Goal: Task Accomplishment & Management: Manage account settings

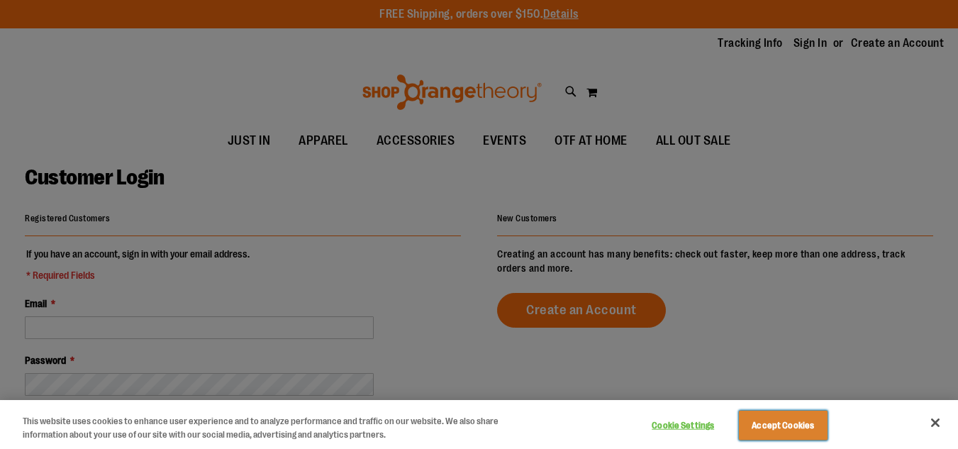
click at [752, 425] on button "Accept Cookies" at bounding box center [783, 426] width 89 height 30
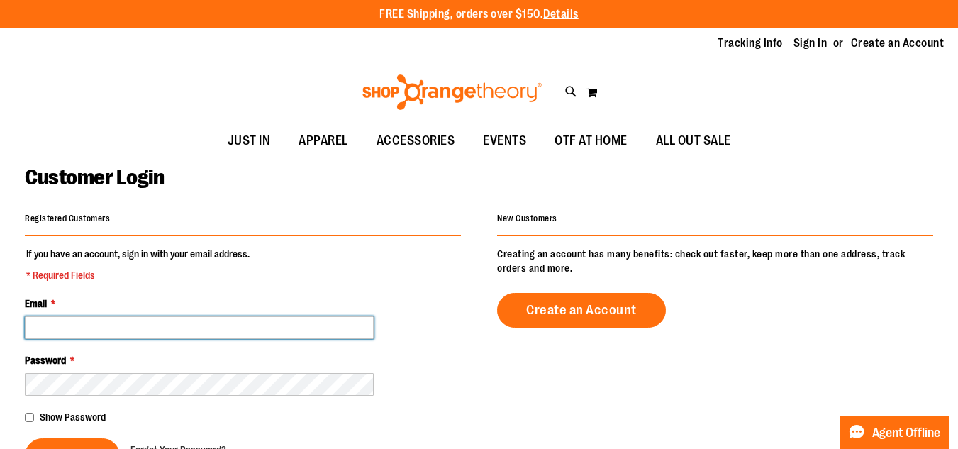
click at [174, 323] on input "Email *" at bounding box center [199, 327] width 349 height 23
type input "**********"
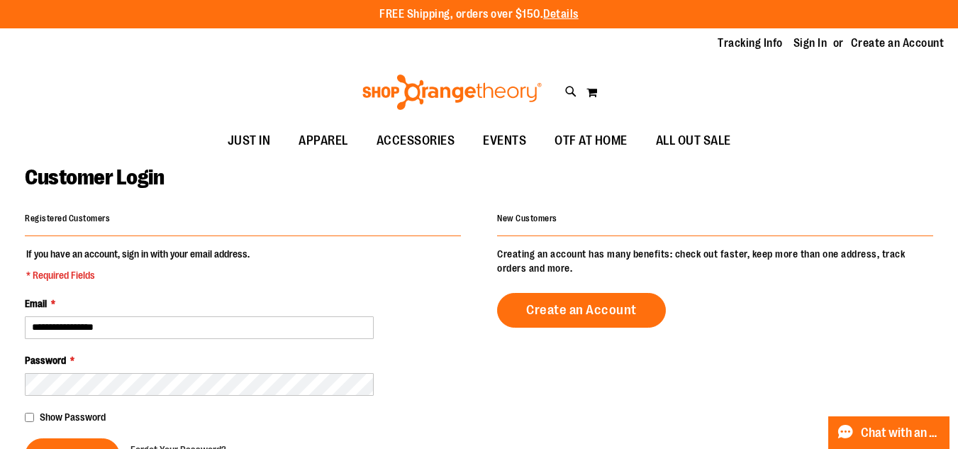
click at [153, 360] on div "Password *" at bounding box center [243, 374] width 436 height 43
click at [147, 366] on div "Password *" at bounding box center [243, 374] width 436 height 43
click at [141, 370] on div "Password *" at bounding box center [243, 374] width 436 height 43
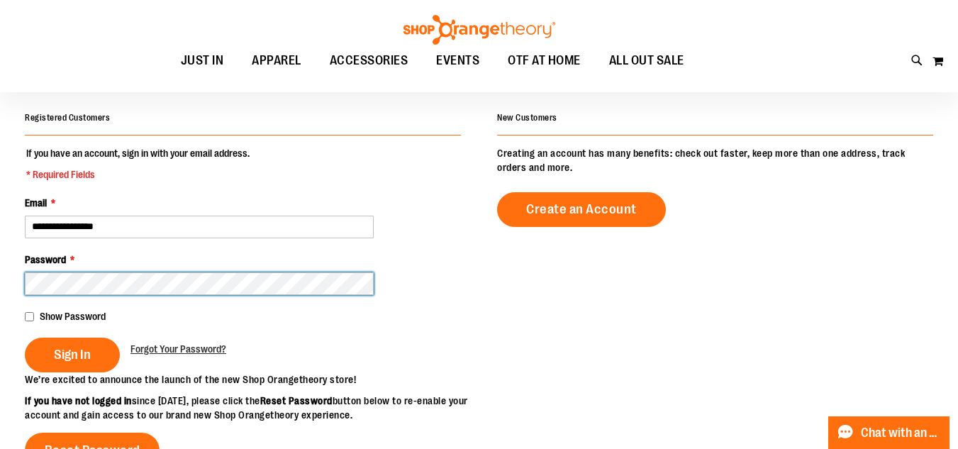
scroll to position [101, 0]
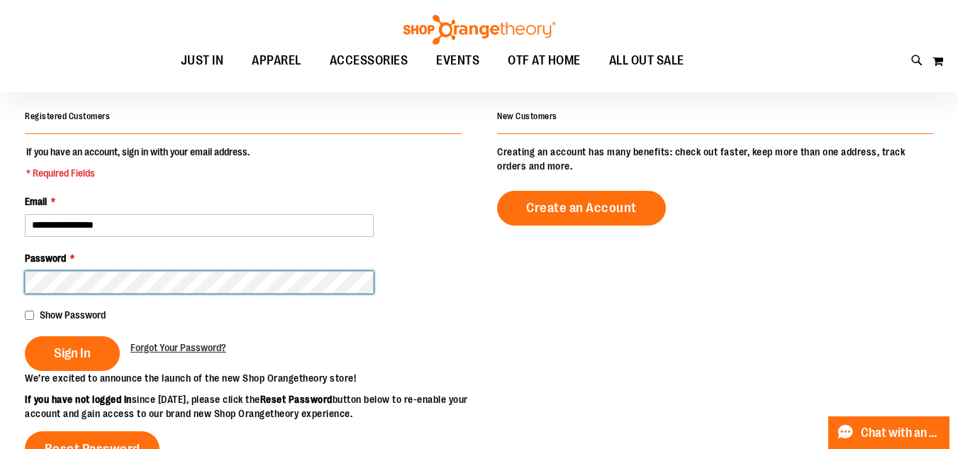
click at [25, 336] on button "Sign In" at bounding box center [72, 353] width 95 height 35
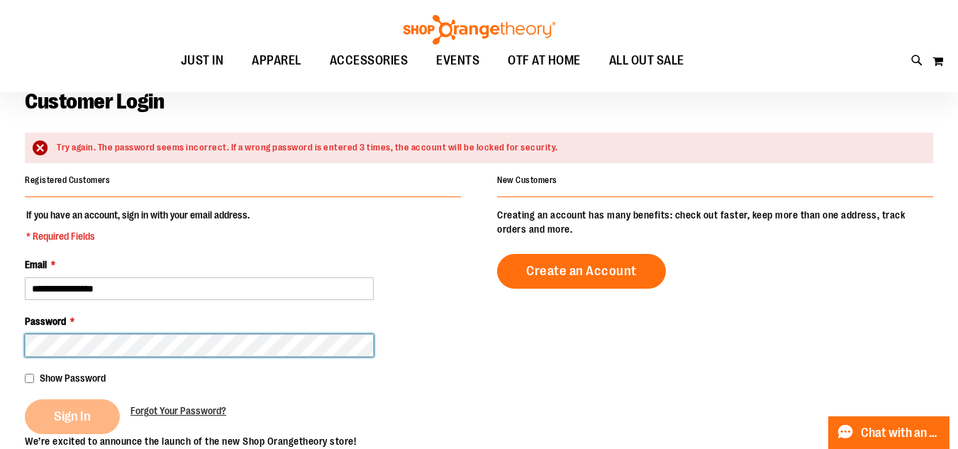
scroll to position [76, 0]
